Goal: Information Seeking & Learning: Check status

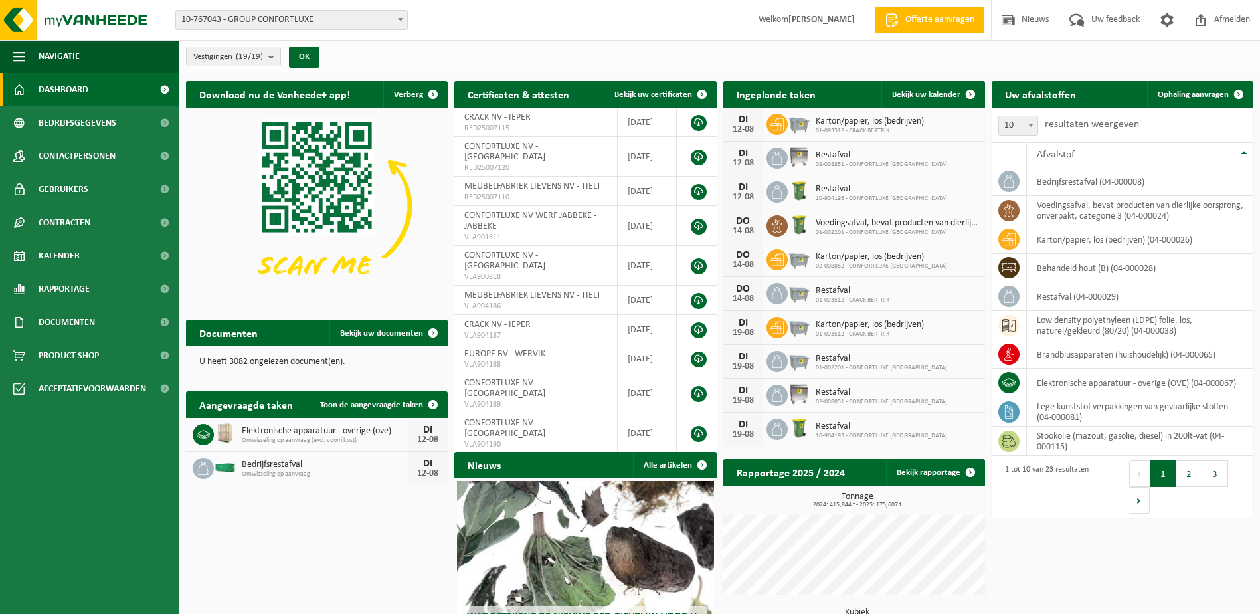
click at [303, 428] on span "Elektronische apparatuur - overige (ove)" at bounding box center [325, 431] width 166 height 11
click at [439, 425] on div "DI" at bounding box center [428, 430] width 27 height 11
click at [382, 401] on span "Toon de aangevraagde taken" at bounding box center [371, 405] width 103 height 9
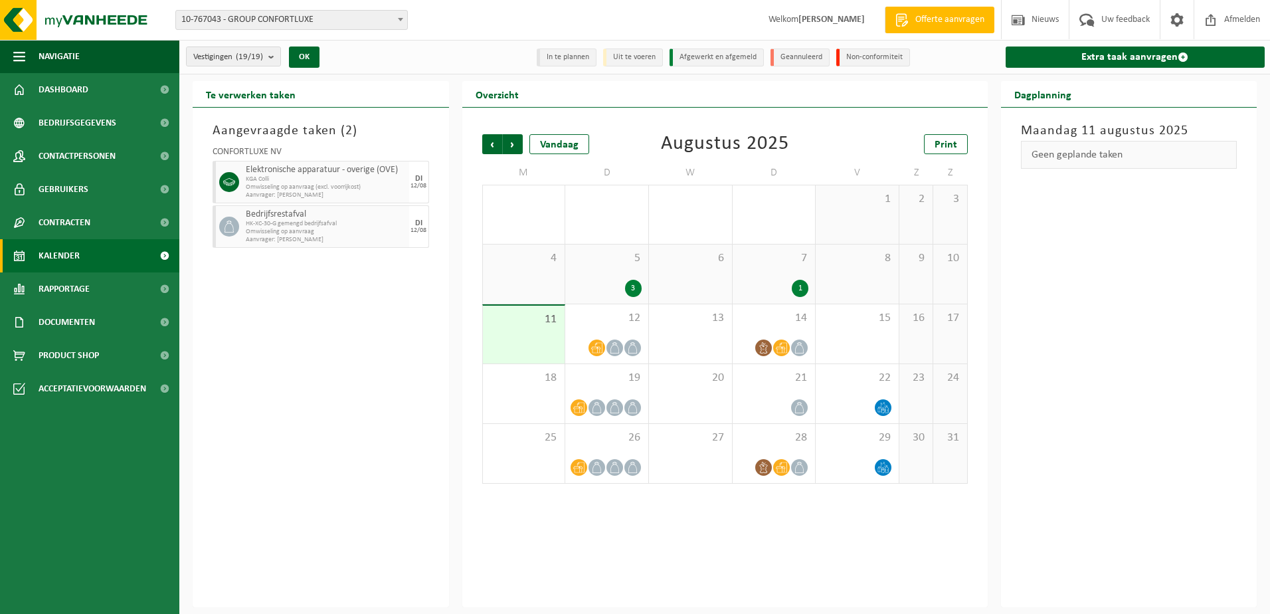
click at [349, 219] on span "Bedrijfsrestafval" at bounding box center [326, 214] width 160 height 11
click at [324, 187] on span "Omwisseling op aanvraag (excl. voorrijkost)" at bounding box center [326, 187] width 160 height 8
drag, startPoint x: 324, startPoint y: 187, endPoint x: 300, endPoint y: 173, distance: 27.4
click at [300, 173] on span "Elektronische apparatuur - overige (OVE)" at bounding box center [326, 170] width 160 height 11
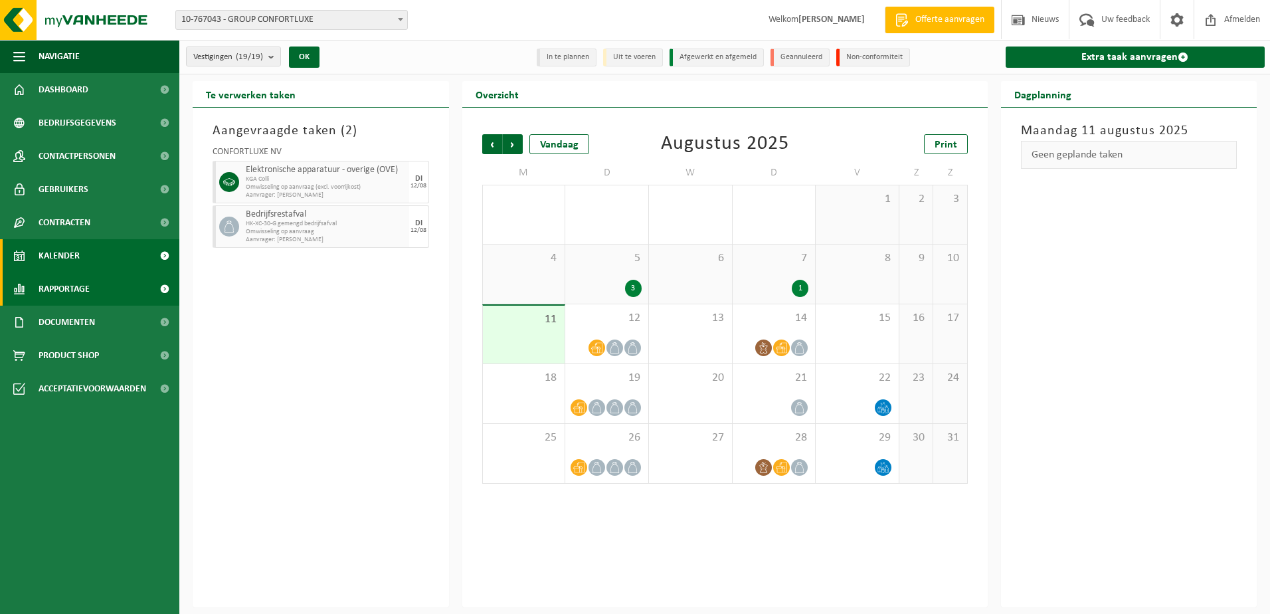
click at [88, 300] on span "Rapportage" at bounding box center [64, 288] width 51 height 33
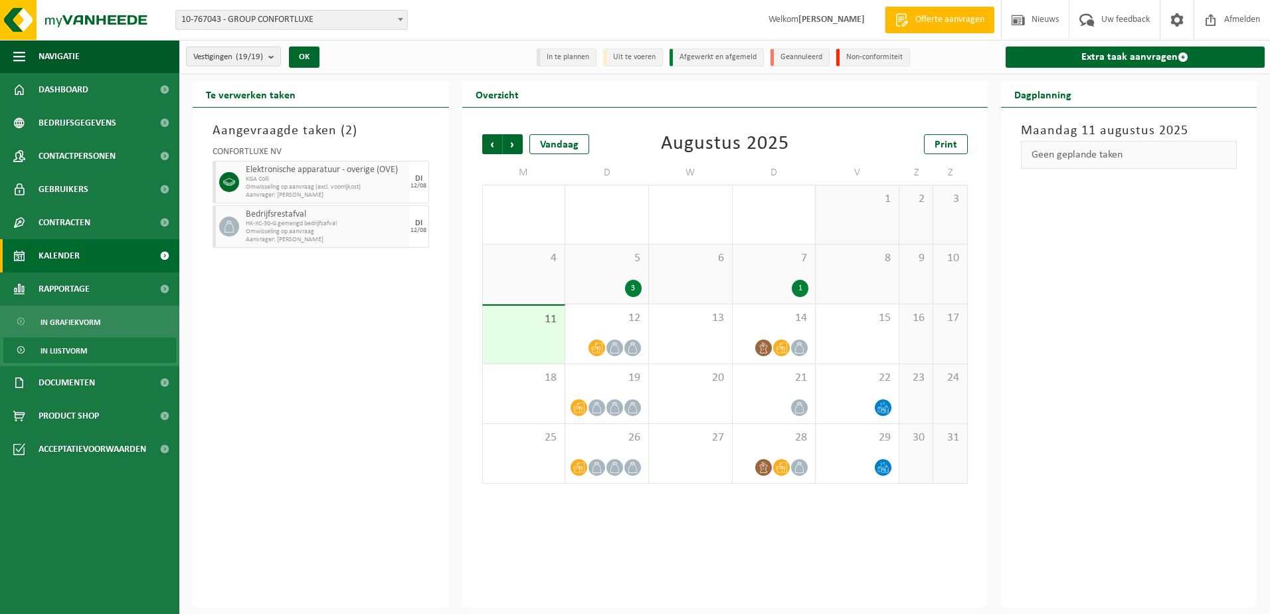
click at [79, 361] on span "In lijstvorm" at bounding box center [64, 350] width 47 height 25
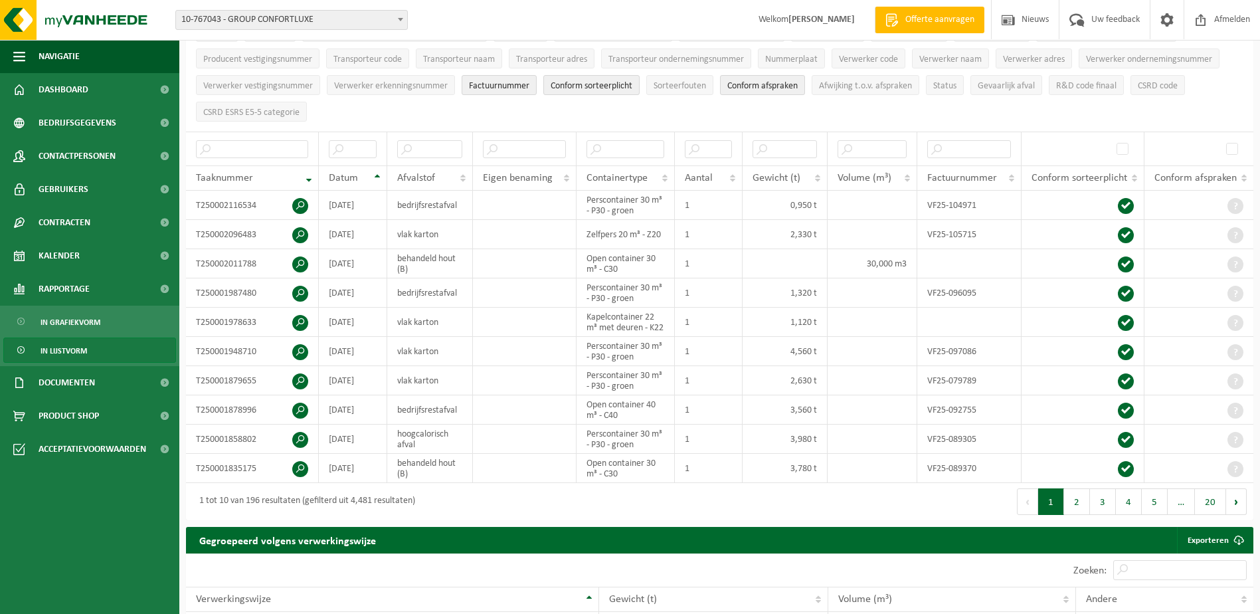
scroll to position [266, 0]
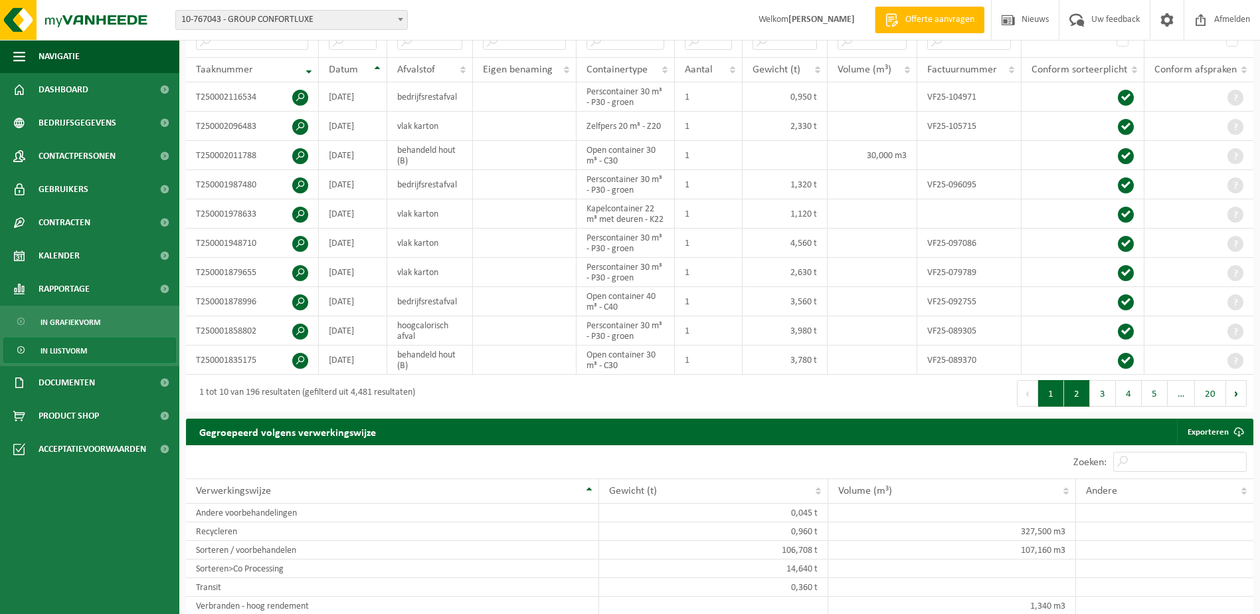
click at [1075, 395] on button "2" at bounding box center [1077, 393] width 26 height 27
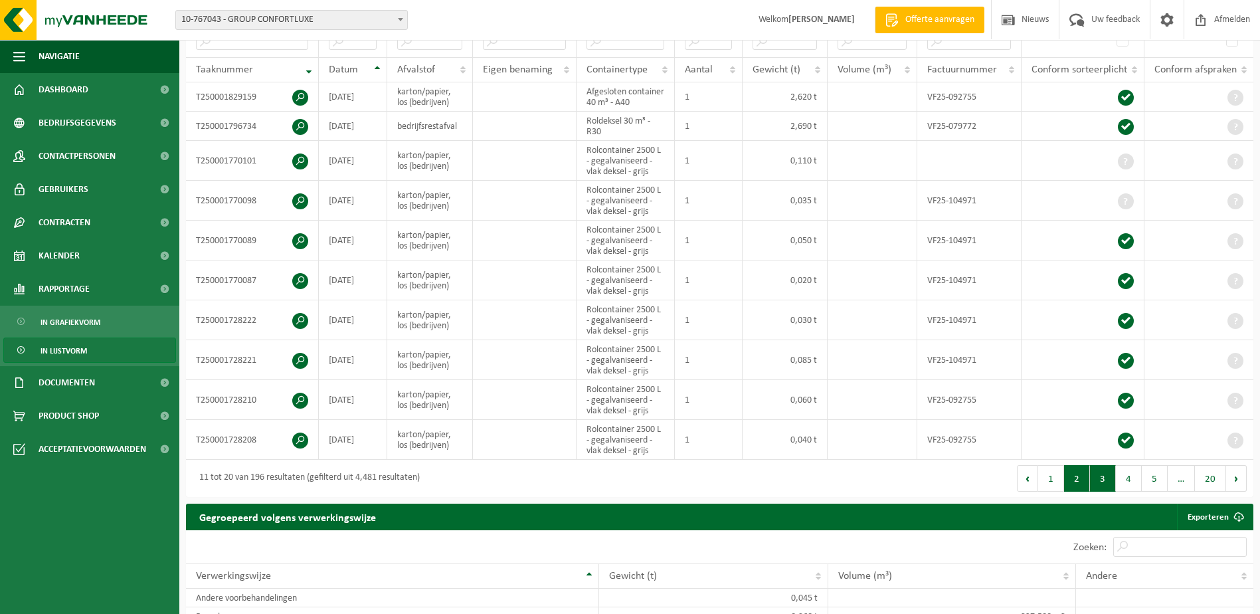
click at [1112, 479] on button "3" at bounding box center [1103, 478] width 26 height 27
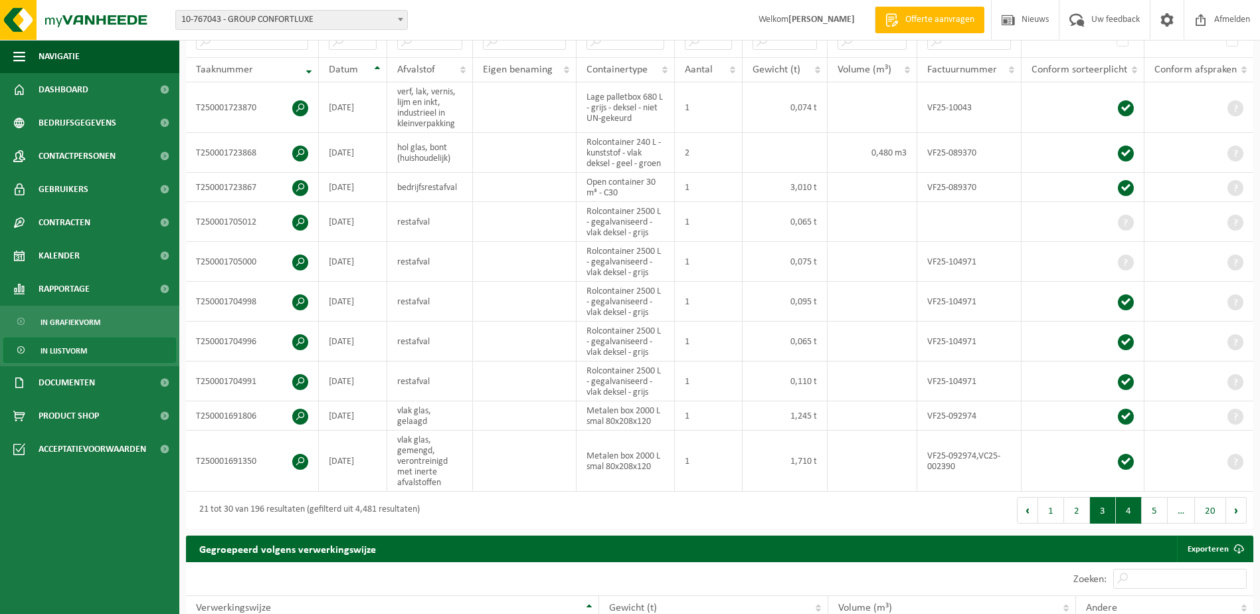
click at [1129, 503] on button "4" at bounding box center [1129, 510] width 26 height 27
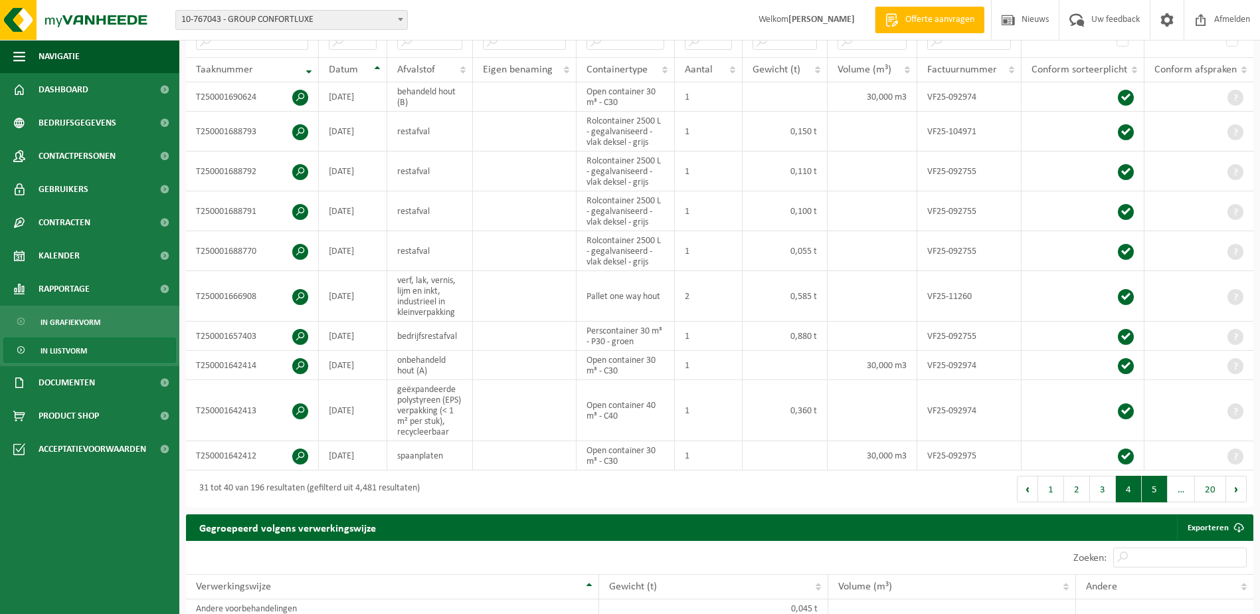
click at [1161, 493] on button "5" at bounding box center [1155, 489] width 26 height 27
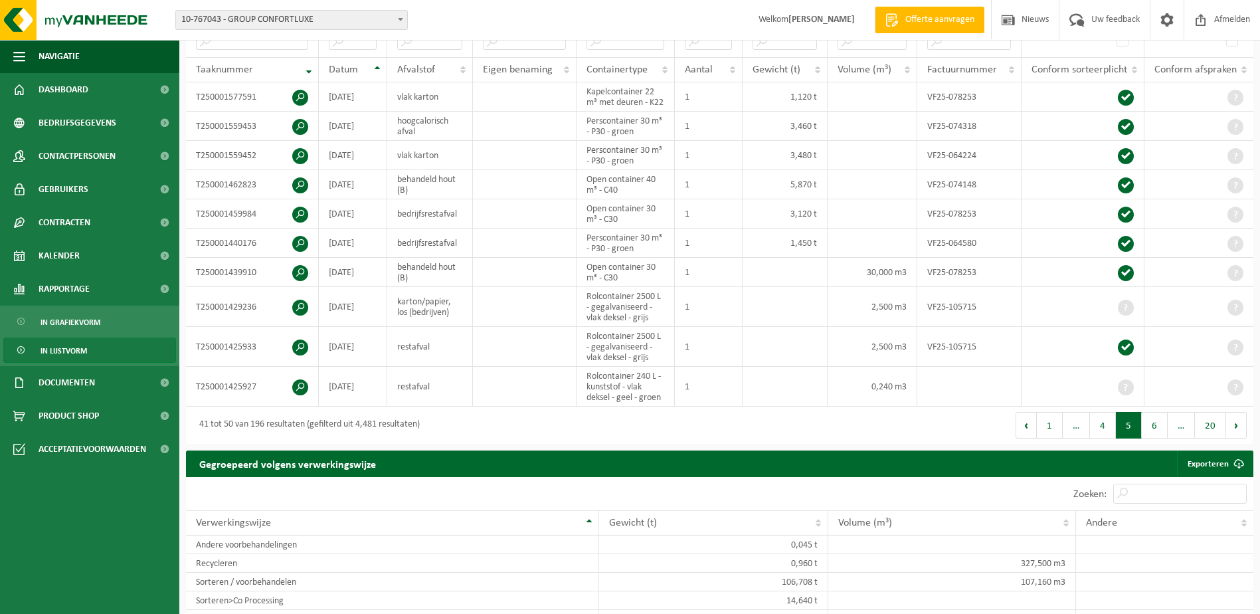
click at [1147, 435] on div "Eerste Vorige 1 … 4 5 6 … 20 Volgende Laatste" at bounding box center [987, 425] width 534 height 37
click at [1151, 422] on button "6" at bounding box center [1155, 425] width 26 height 27
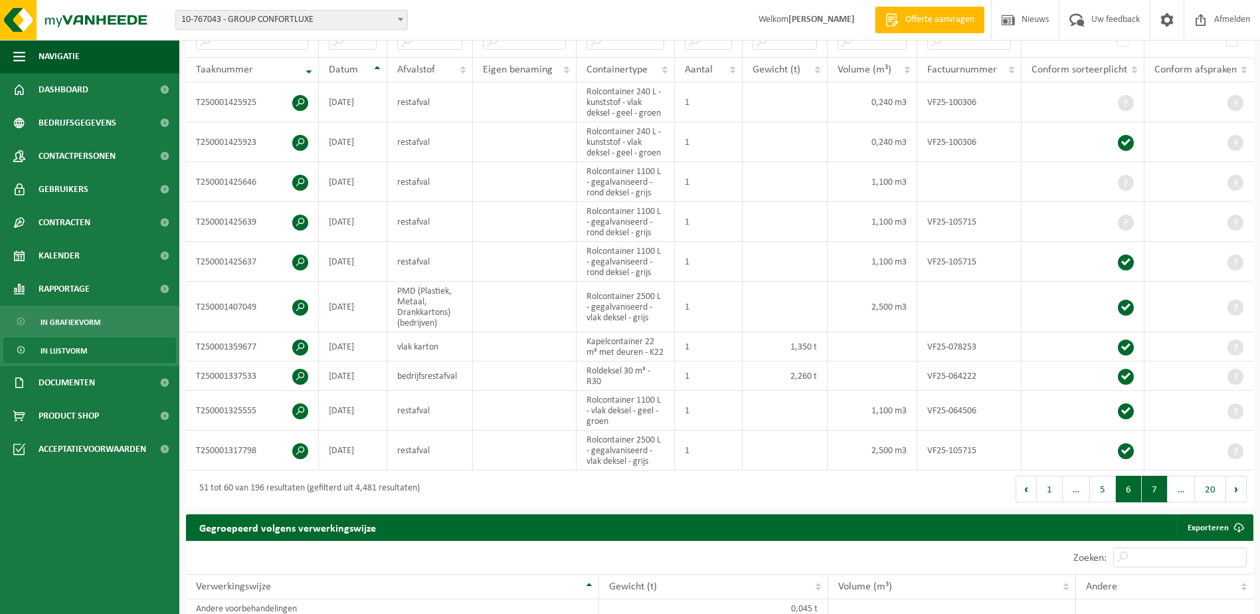
click at [1149, 479] on button "7" at bounding box center [1155, 489] width 26 height 27
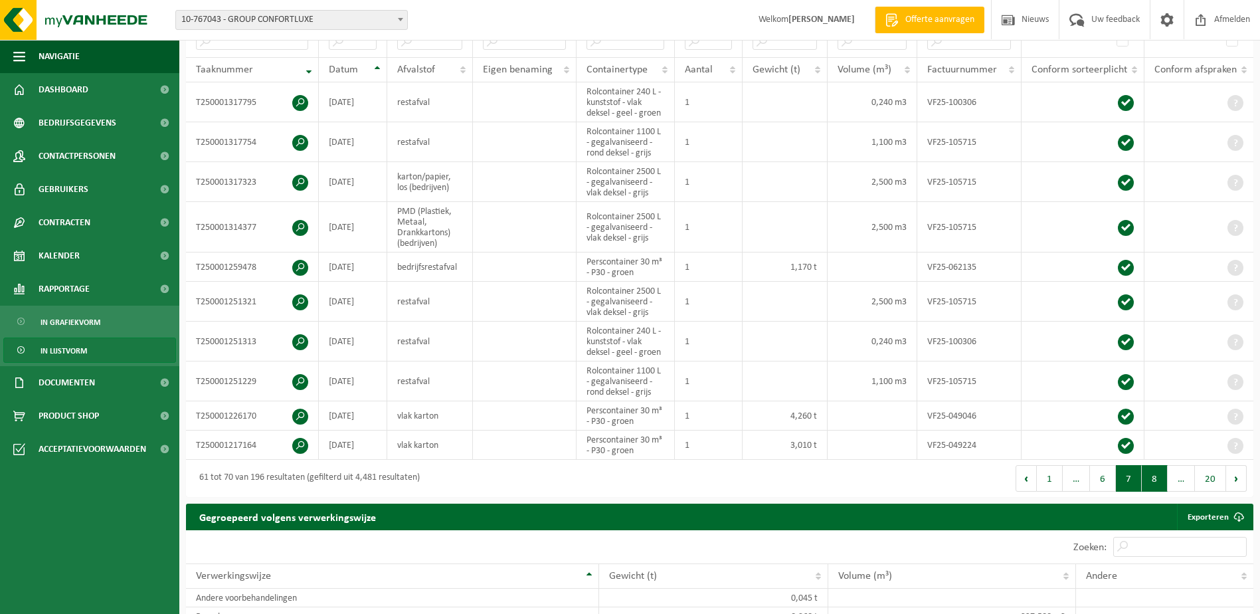
click at [1159, 478] on button "8" at bounding box center [1155, 478] width 26 height 27
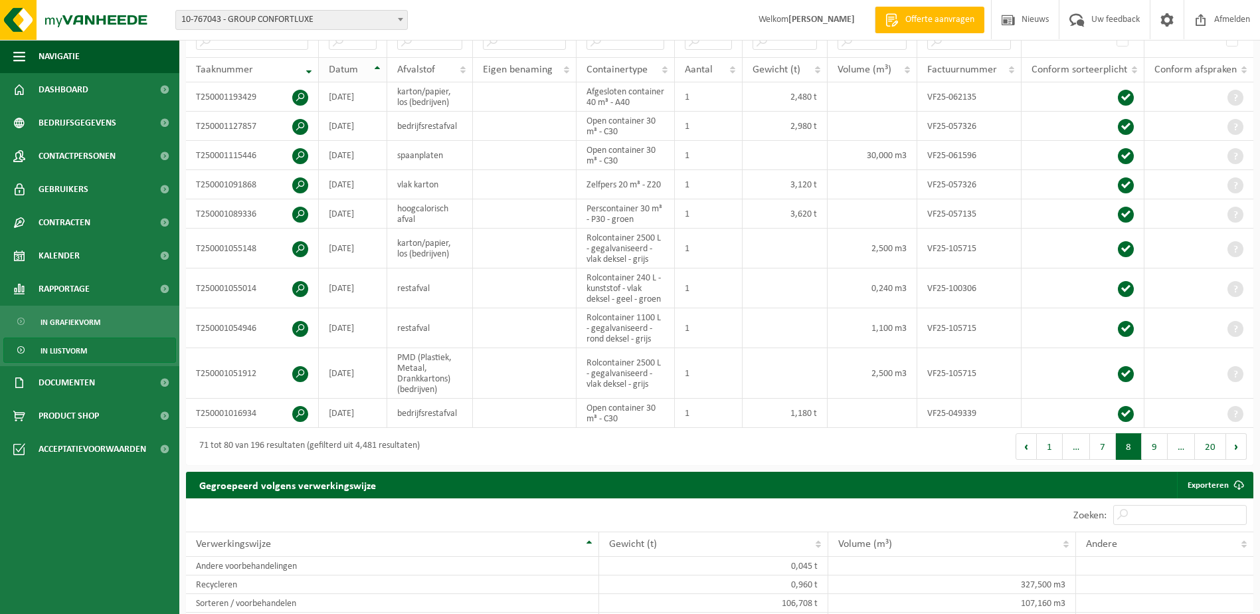
click at [349, 57] on th "Datum" at bounding box center [353, 69] width 68 height 25
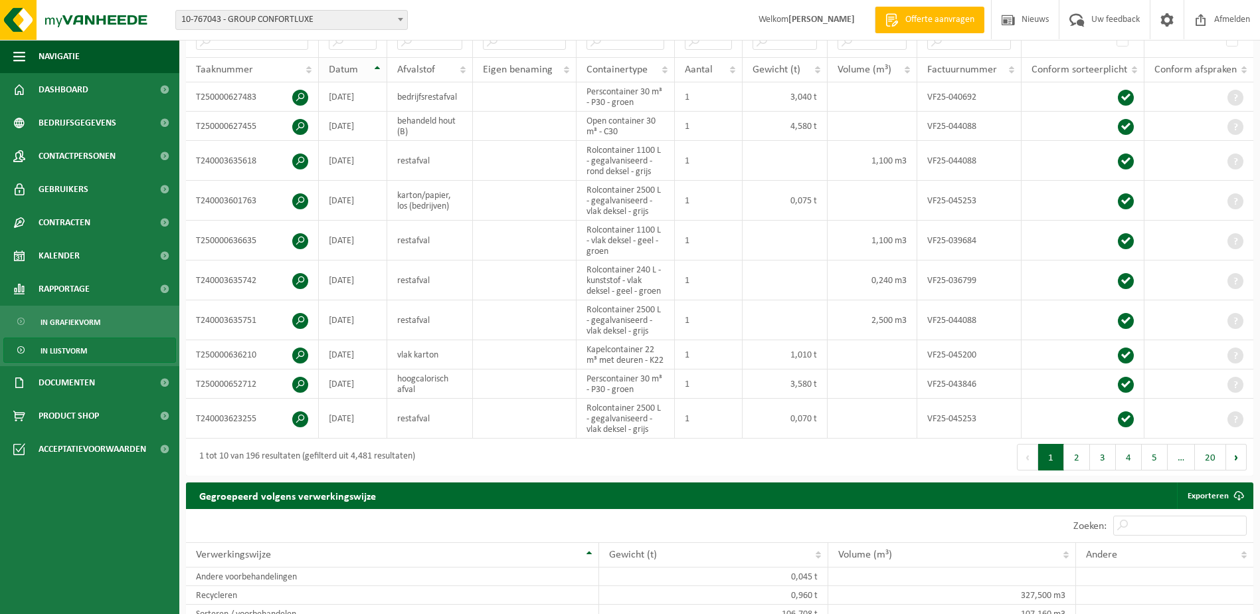
click at [355, 64] on span "Datum" at bounding box center [343, 69] width 29 height 11
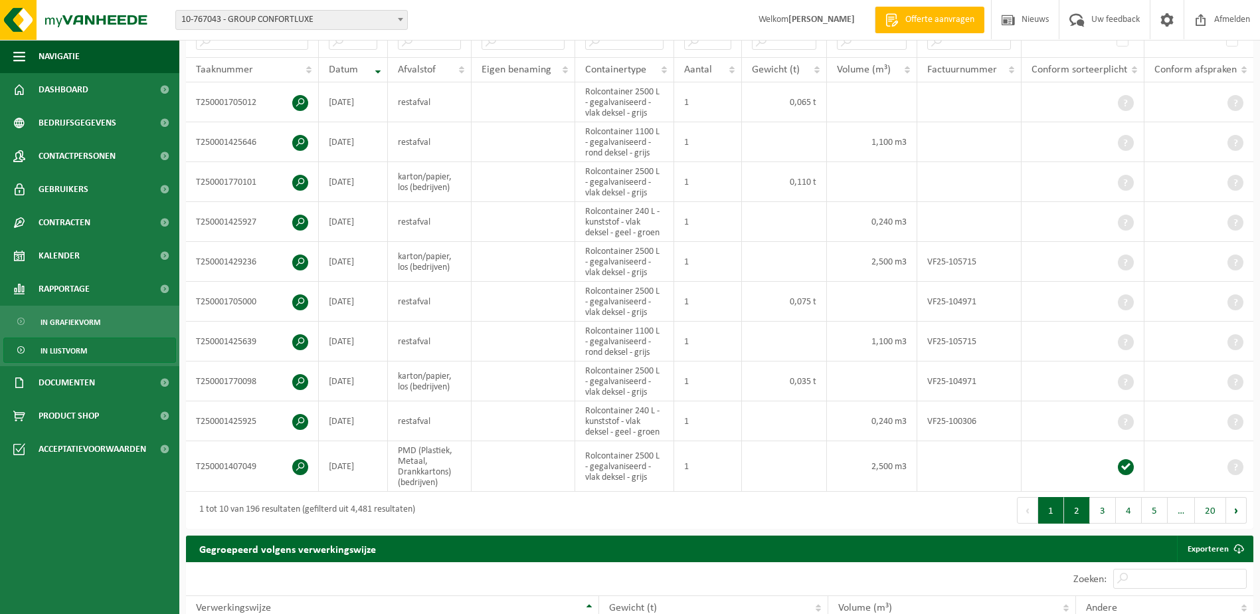
click at [1077, 509] on button "2" at bounding box center [1077, 510] width 26 height 27
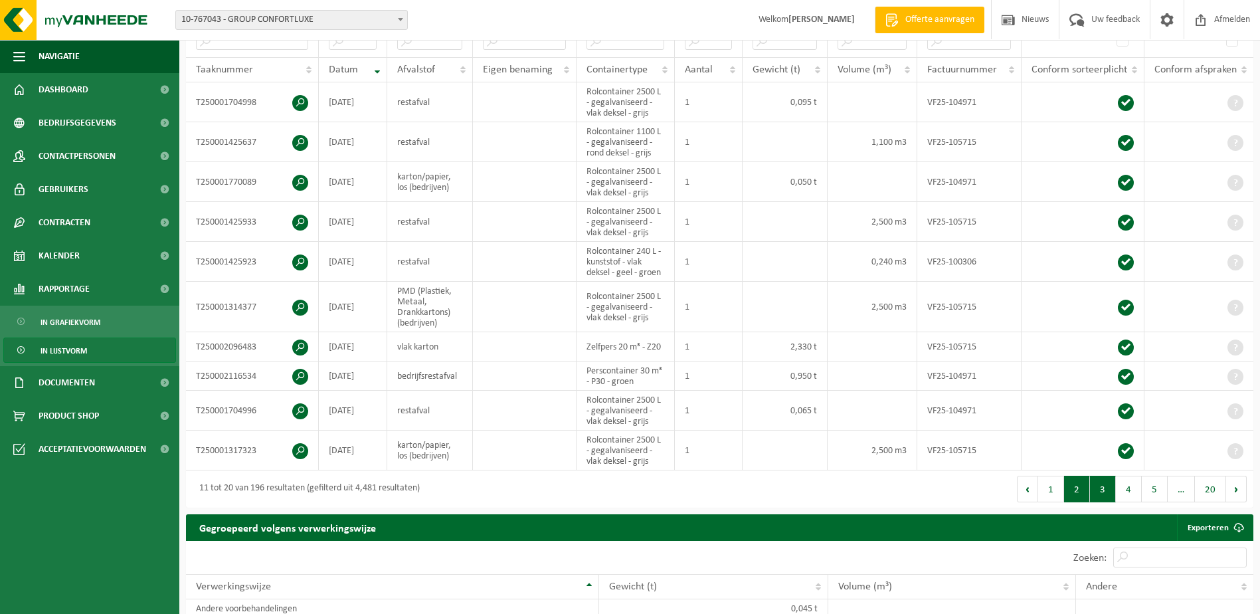
click at [1102, 490] on button "3" at bounding box center [1103, 489] width 26 height 27
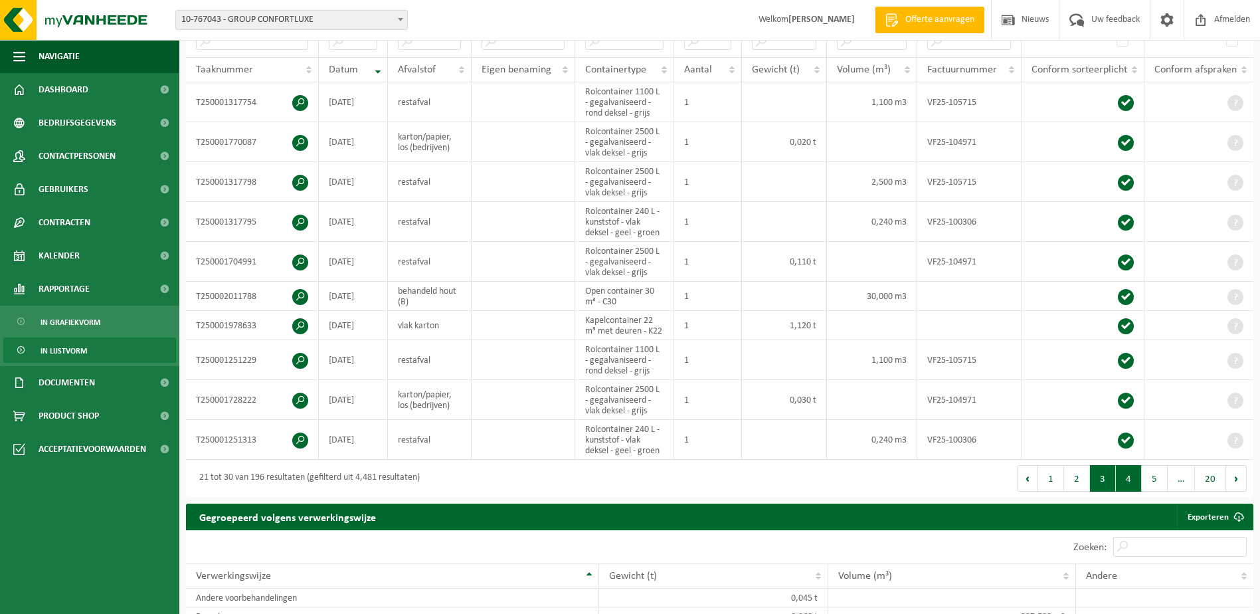
click at [1123, 465] on button "4" at bounding box center [1129, 478] width 26 height 27
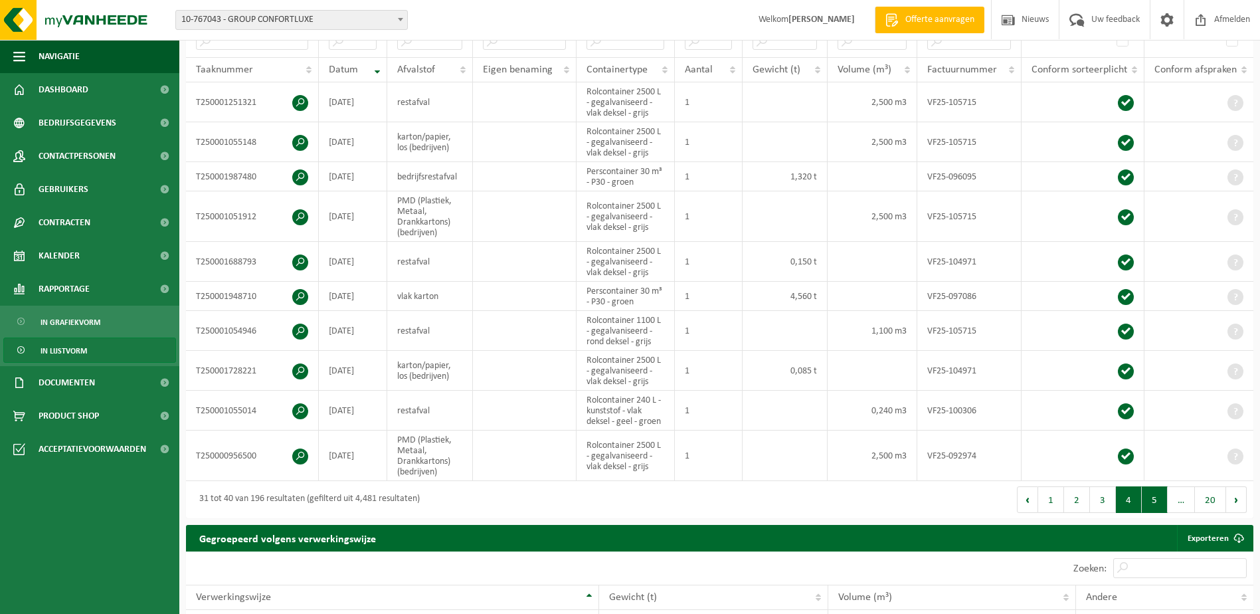
click at [1145, 488] on button "5" at bounding box center [1155, 499] width 26 height 27
